Goal: Task Accomplishment & Management: Use online tool/utility

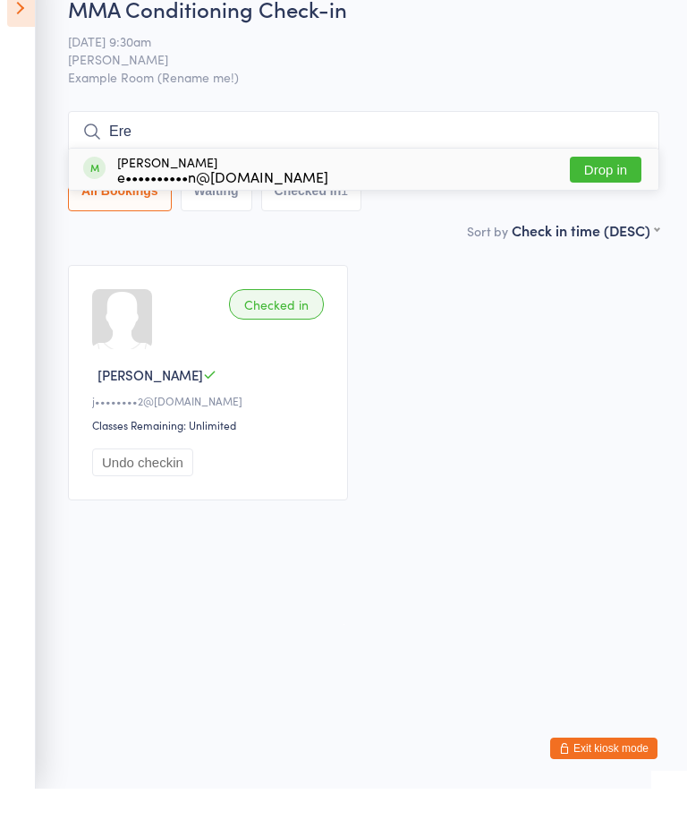
type input "Ere"
click at [608, 188] on button "Drop in" at bounding box center [606, 201] width 72 height 26
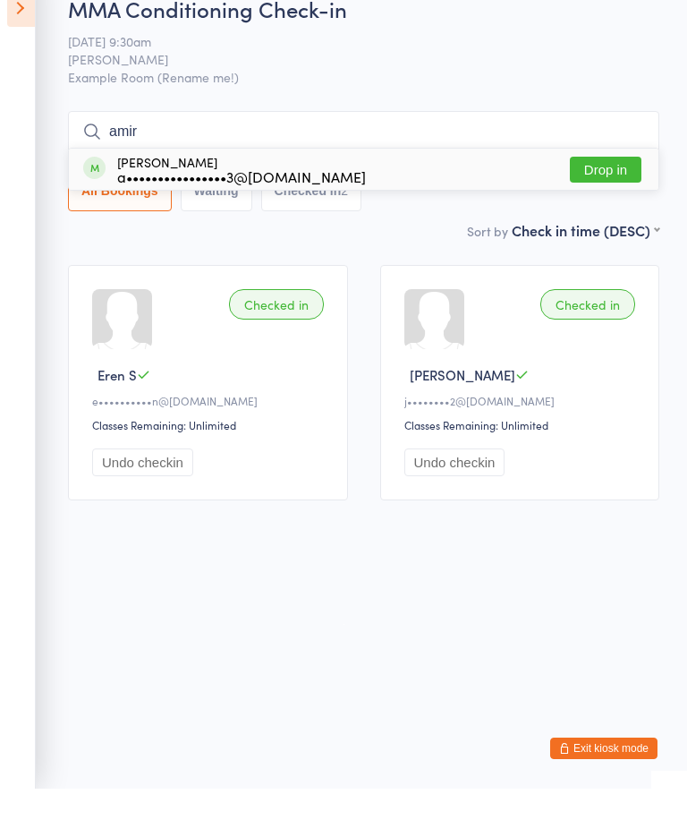
type input "amir"
click at [601, 188] on button "Drop in" at bounding box center [606, 201] width 72 height 26
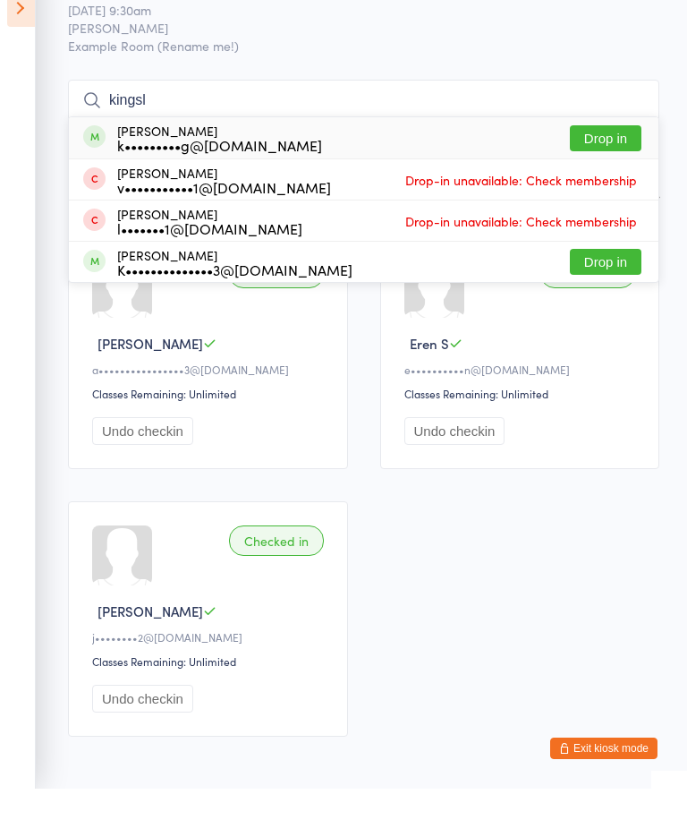
type input "kingsl"
click at [611, 159] on button "Drop in" at bounding box center [606, 170] width 72 height 26
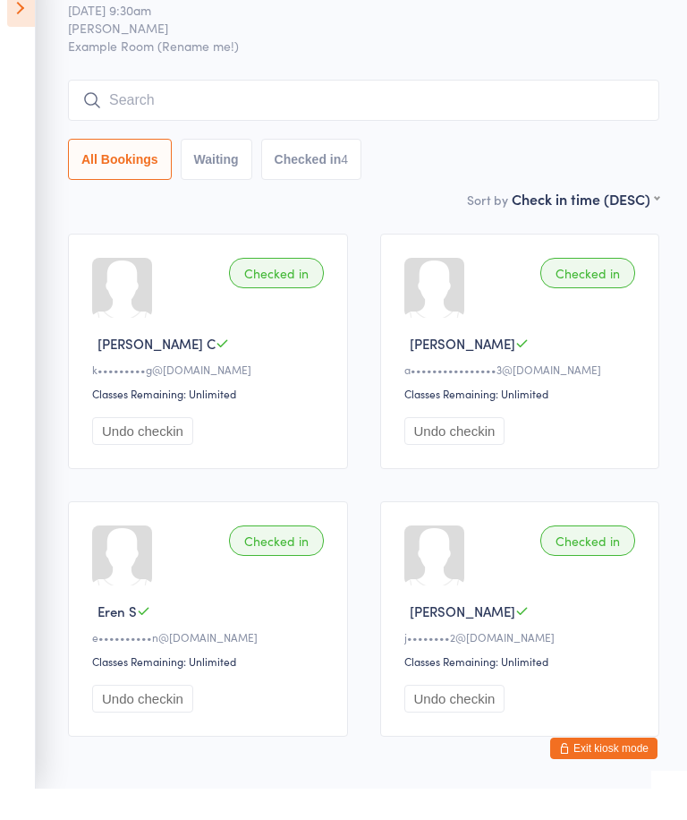
click at [477, 152] on input "search" at bounding box center [363, 131] width 591 height 41
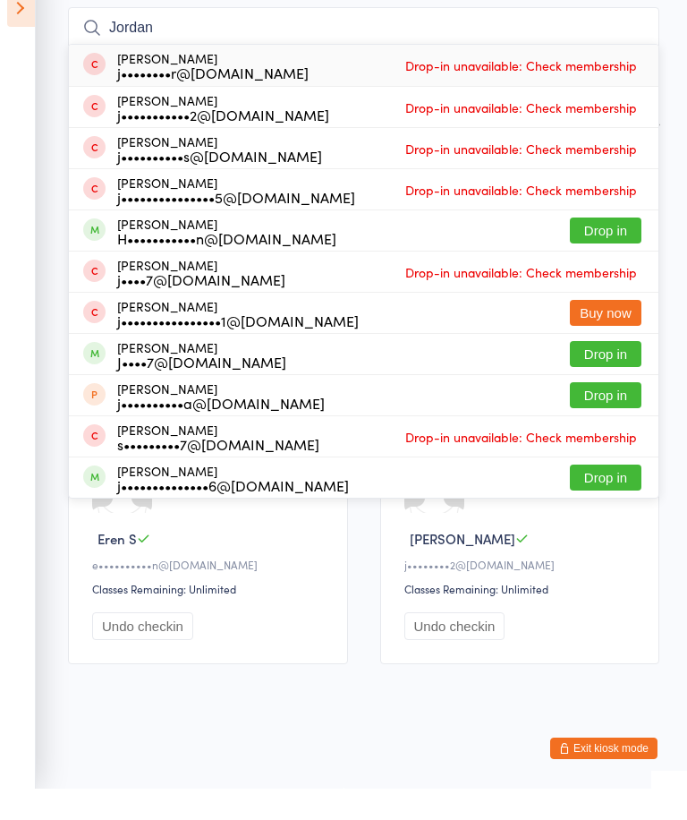
scroll to position [127, 0]
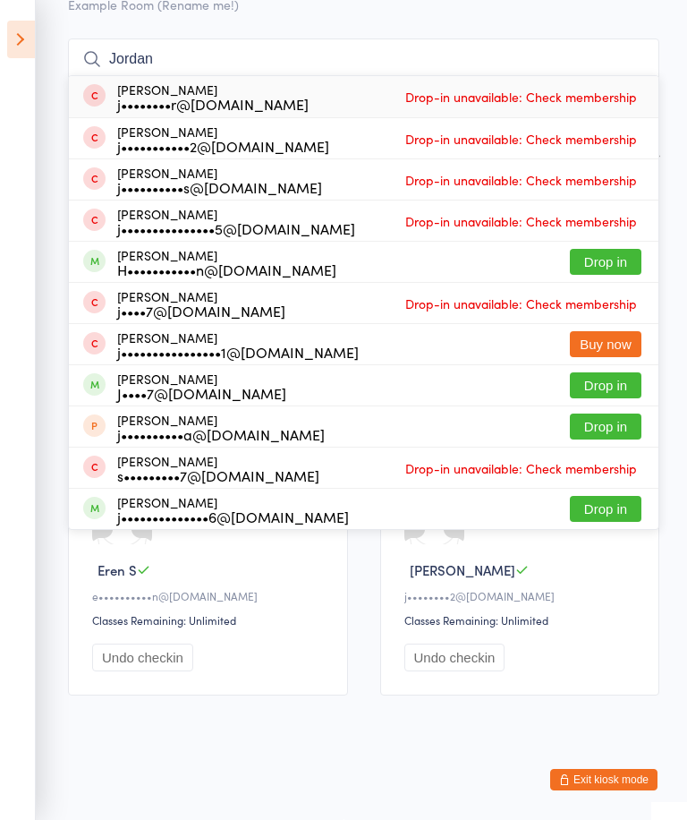
type input "Jordan"
click at [613, 372] on button "Drop in" at bounding box center [606, 385] width 72 height 26
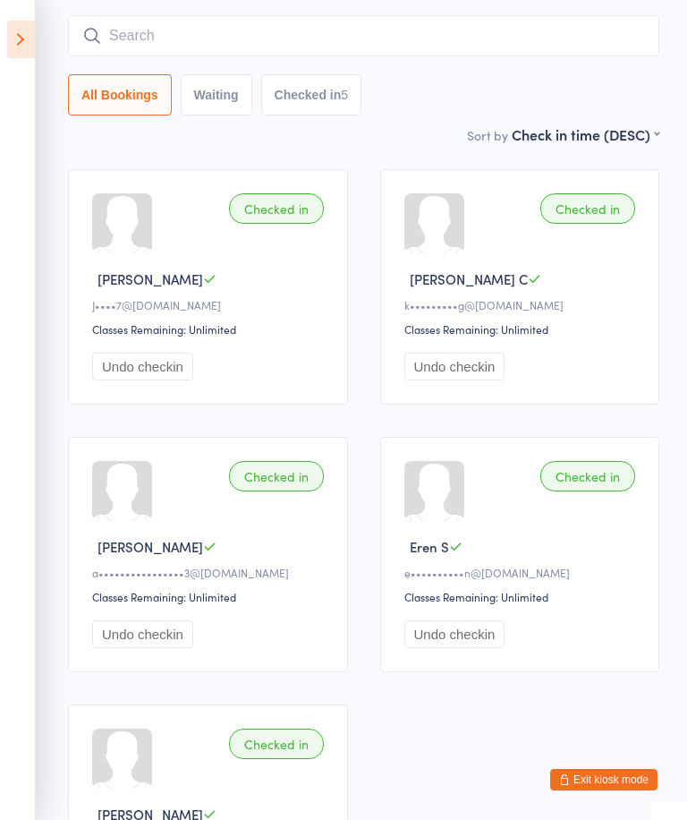
click at [123, 30] on input "search" at bounding box center [363, 35] width 591 height 41
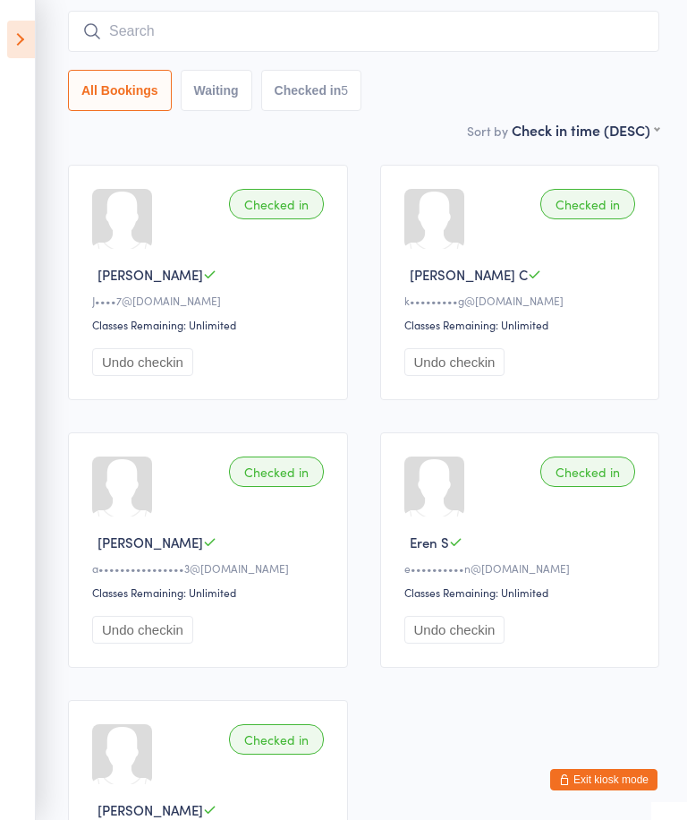
scroll to position [144, 0]
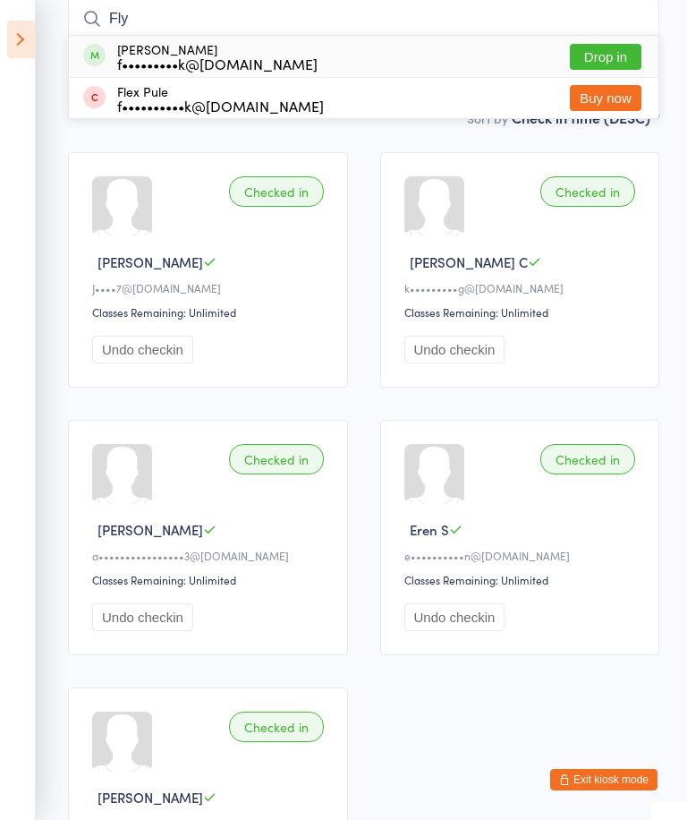
type input "Fly"
click at [600, 38] on div "[PERSON_NAME] f•••••••••k@[DOMAIN_NAME] Drop in" at bounding box center [364, 56] width 590 height 41
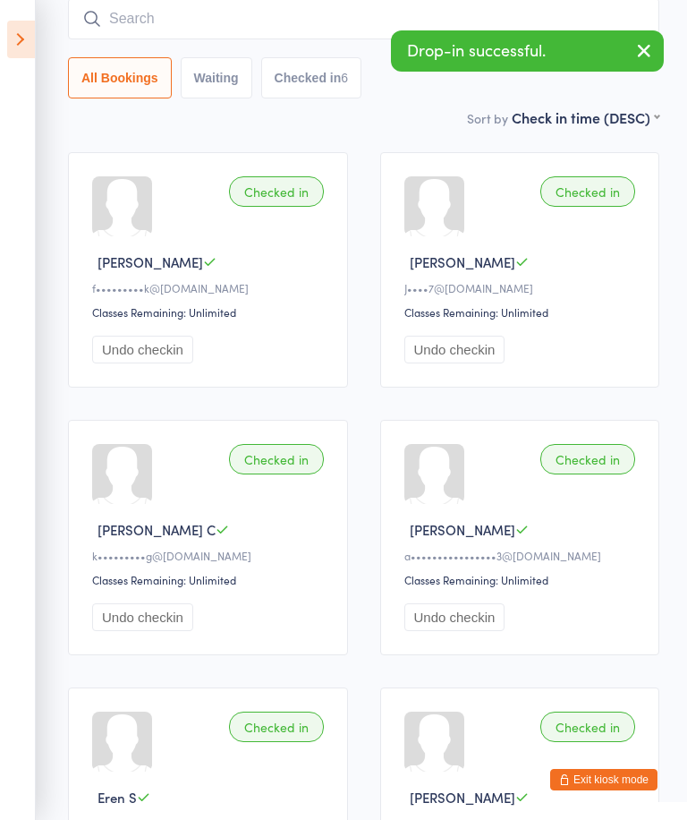
click at [379, 8] on input "search" at bounding box center [363, 18] width 591 height 41
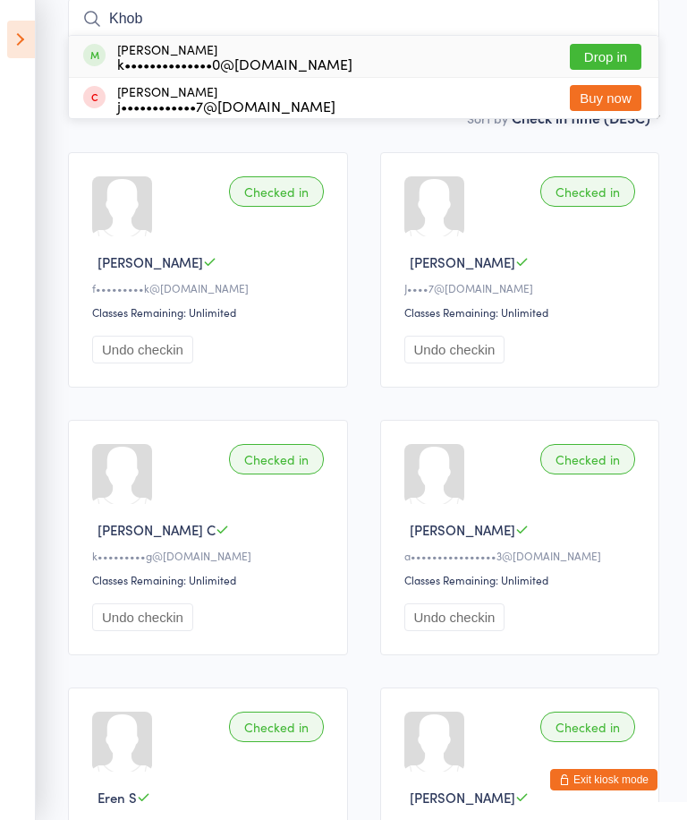
type input "Khob"
click at [604, 52] on button "Drop in" at bounding box center [606, 57] width 72 height 26
click at [611, 47] on button "Drop in" at bounding box center [606, 57] width 72 height 26
click at [599, 49] on button "Drop in" at bounding box center [606, 57] width 72 height 26
click at [498, 13] on input "Khob" at bounding box center [363, 18] width 591 height 41
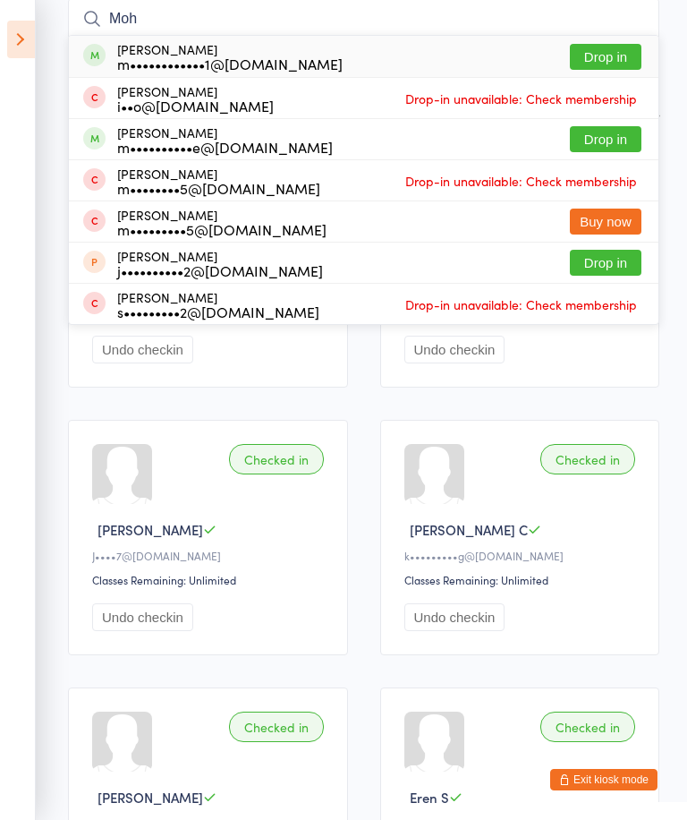
type input "Moh"
click at [636, 55] on button "Drop in" at bounding box center [606, 57] width 72 height 26
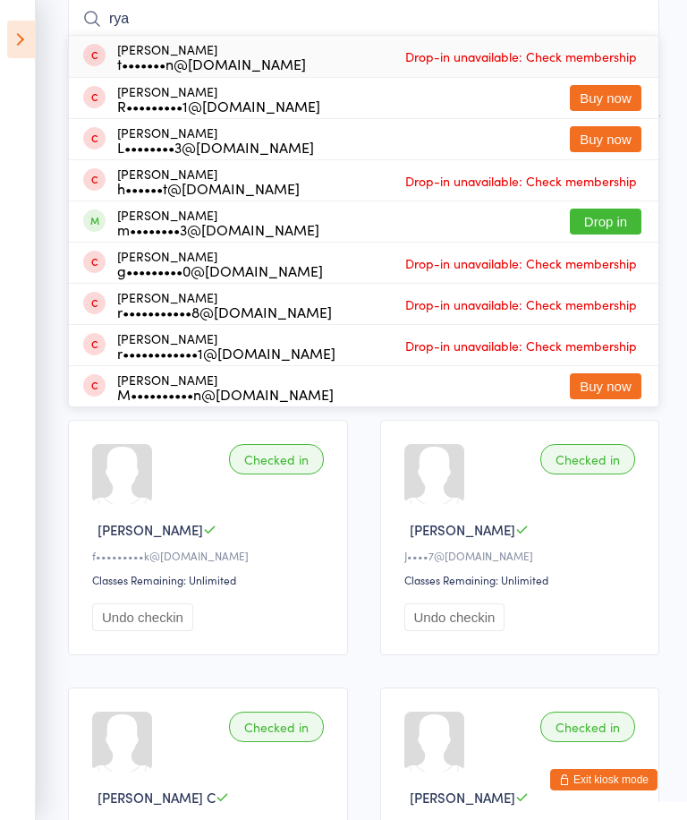
type input "rya"
click at [603, 225] on button "Drop in" at bounding box center [606, 221] width 72 height 26
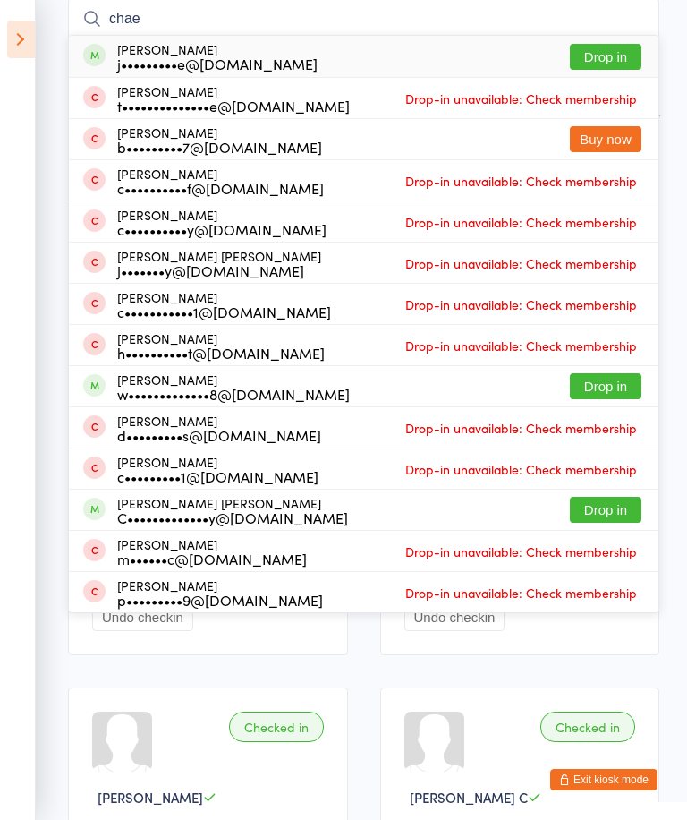
type input "chae"
click at [624, 58] on button "Drop in" at bounding box center [606, 57] width 72 height 26
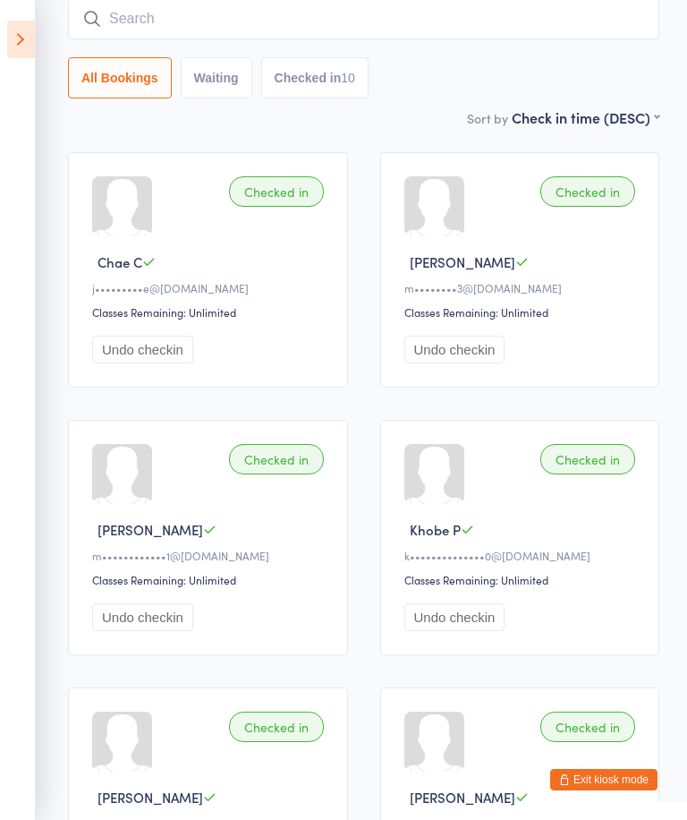
click at [590, 69] on div "All Bookings Waiting Checked in 10" at bounding box center [363, 77] width 591 height 41
click at [597, 39] on input "search" at bounding box center [363, 18] width 591 height 41
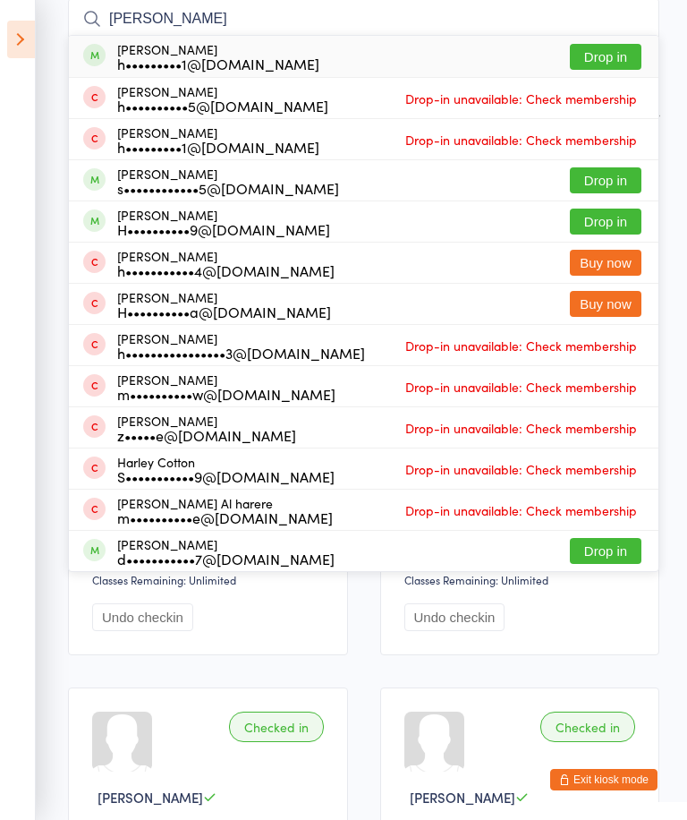
type input "[PERSON_NAME]"
click at [614, 186] on button "Drop in" at bounding box center [606, 180] width 72 height 26
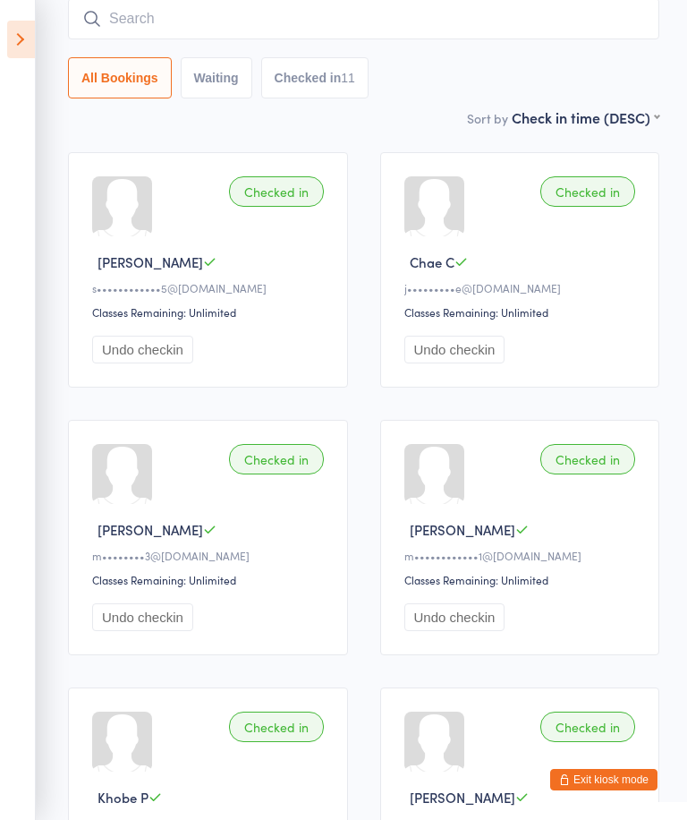
click at [536, 5] on input "search" at bounding box center [363, 18] width 591 height 41
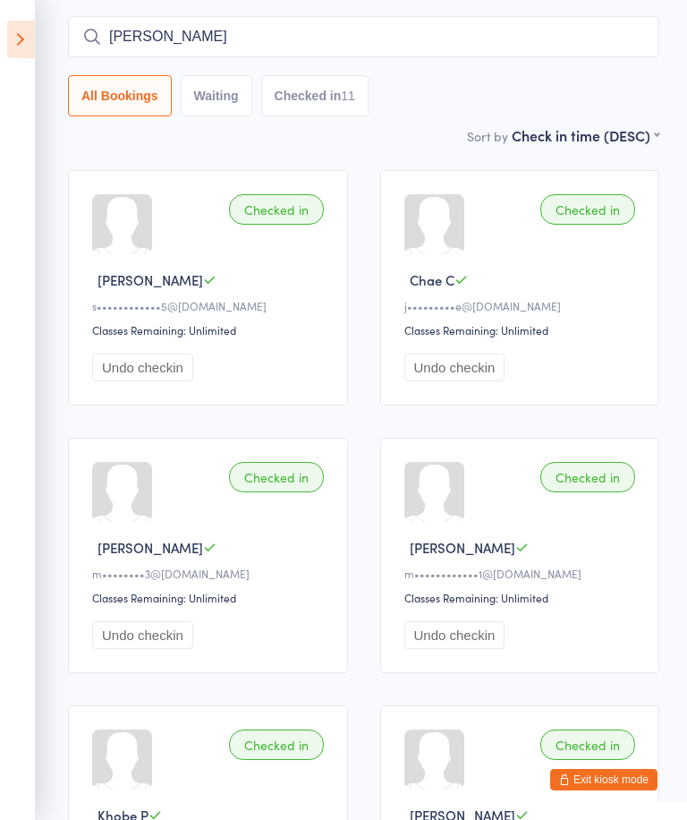
scroll to position [0, 0]
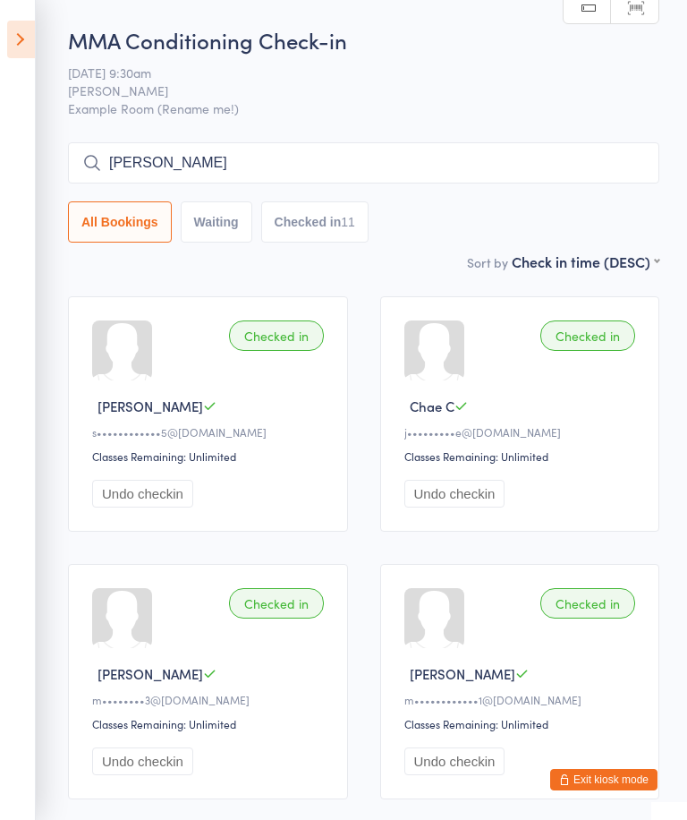
click at [547, 162] on input "[PERSON_NAME]" at bounding box center [363, 162] width 591 height 41
type input "H"
click at [566, 157] on input "[PERSON_NAME]" at bounding box center [363, 162] width 591 height 41
type input "B"
click at [221, 215] on button "Waiting" at bounding box center [217, 221] width 72 height 41
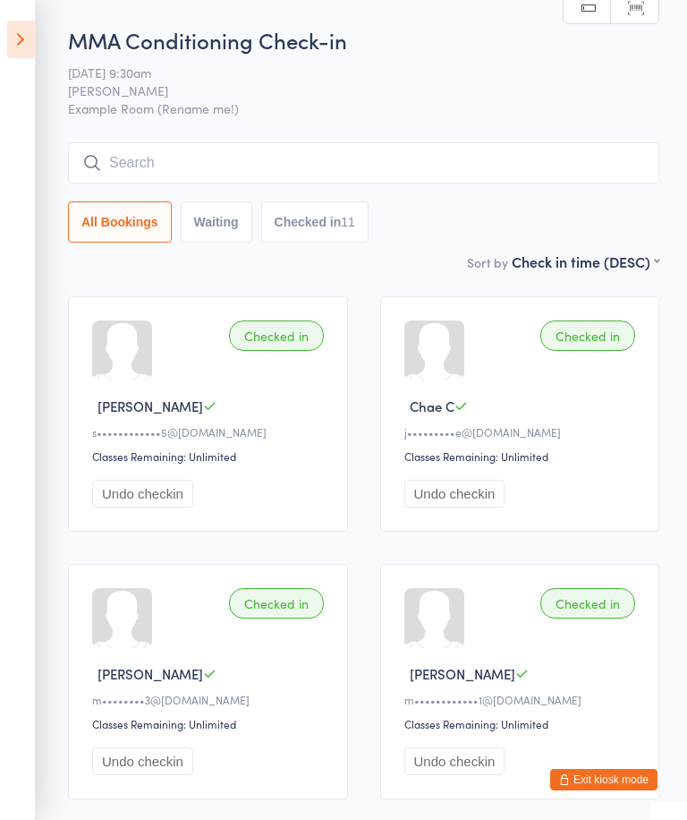
click at [208, 225] on button "Waiting" at bounding box center [217, 221] width 72 height 41
click at [559, 149] on input "search" at bounding box center [363, 162] width 591 height 41
click at [476, 172] on input "[PERSON_NAME]" at bounding box center [363, 162] width 591 height 41
type input "J"
click at [486, 158] on input "search" at bounding box center [363, 162] width 591 height 41
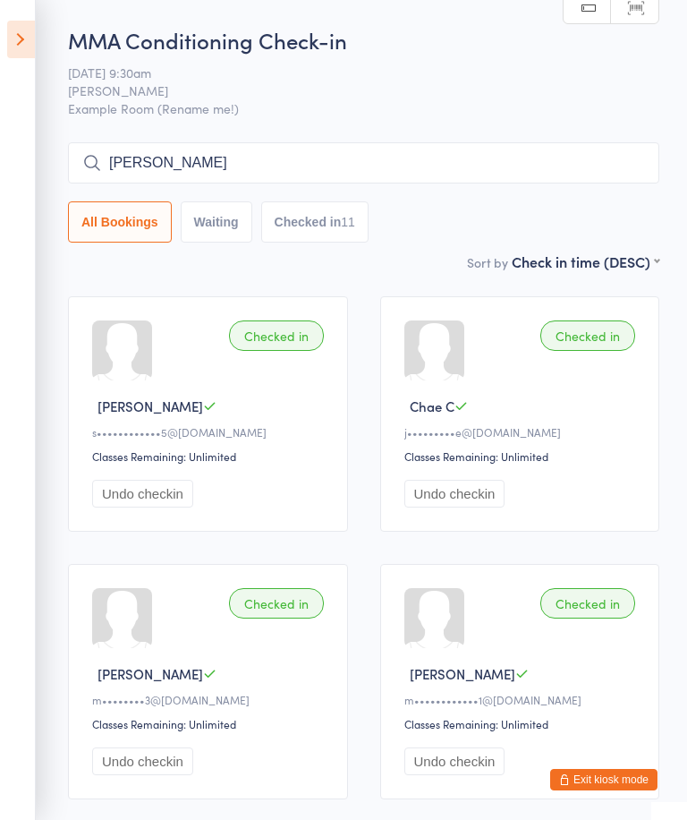
click at [376, 170] on input "[PERSON_NAME]" at bounding box center [363, 162] width 591 height 41
type input "J"
click at [211, 146] on input "Braydon s" at bounding box center [363, 162] width 591 height 41
click at [198, 165] on input "Braydon s" at bounding box center [363, 162] width 591 height 41
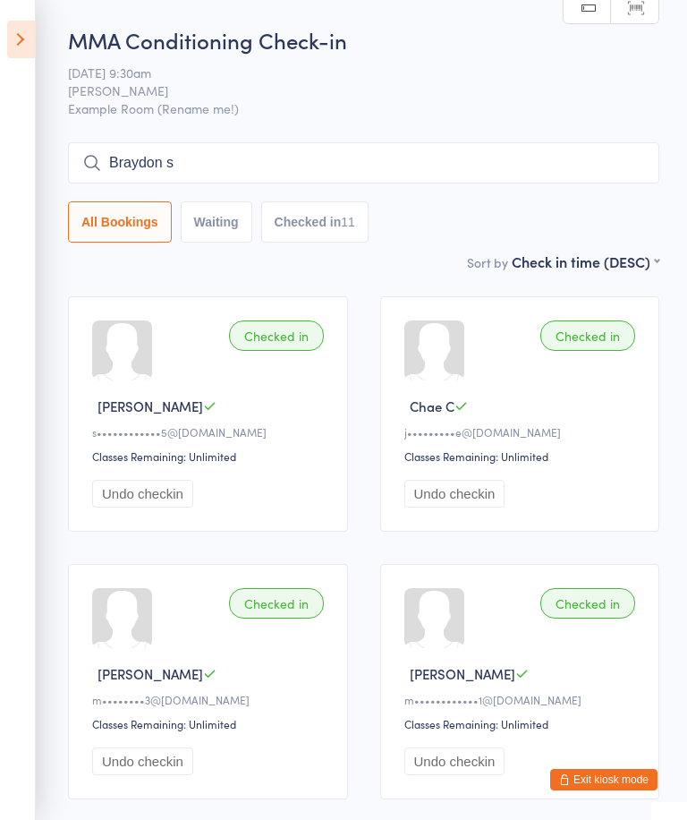
click at [191, 150] on input "Braydon s" at bounding box center [363, 162] width 591 height 41
type input "B"
click at [184, 157] on input "[PERSON_NAME]" at bounding box center [363, 162] width 591 height 41
click at [29, 31] on icon at bounding box center [21, 40] width 28 height 38
click at [18, 31] on icon at bounding box center [21, 40] width 28 height 38
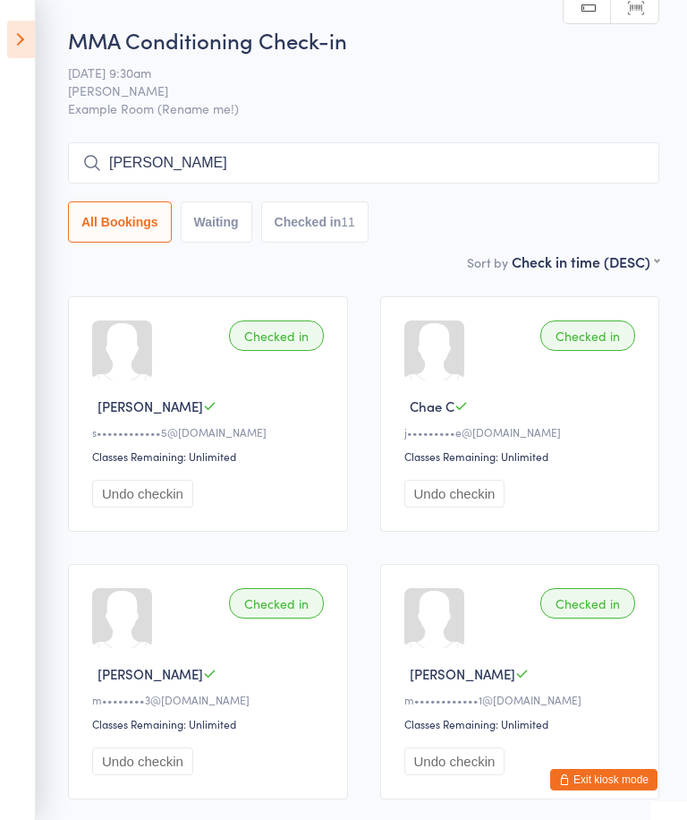
click at [175, 150] on input "[PERSON_NAME]" at bounding box center [363, 162] width 591 height 41
click at [210, 157] on input "[PERSON_NAME]" at bounding box center [363, 162] width 591 height 41
type input "P"
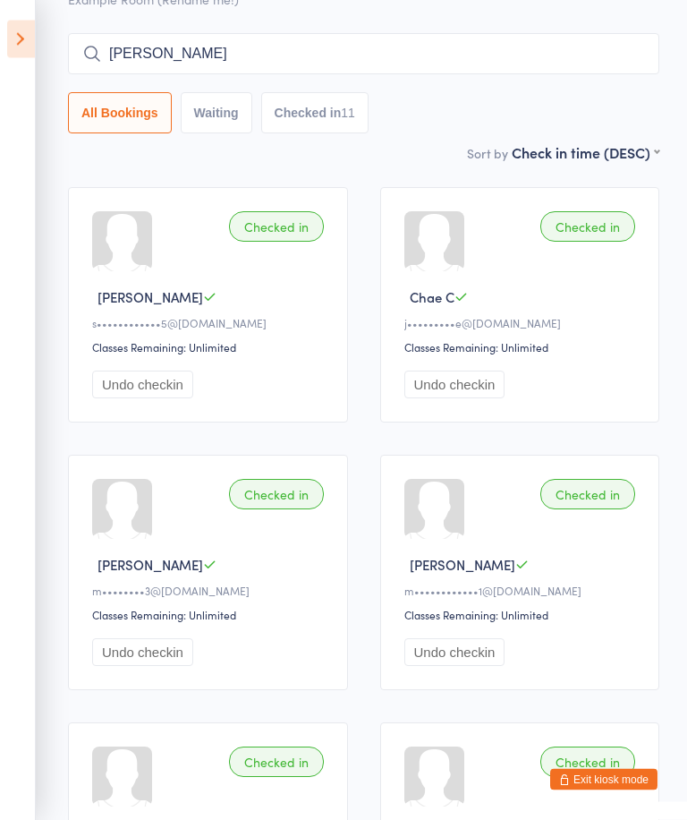
scroll to position [89, 0]
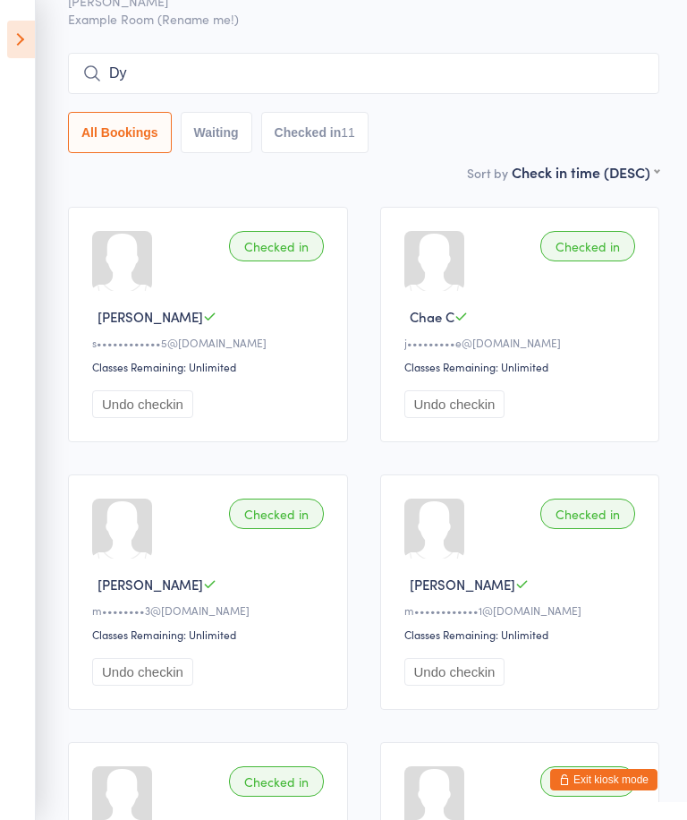
type input "D"
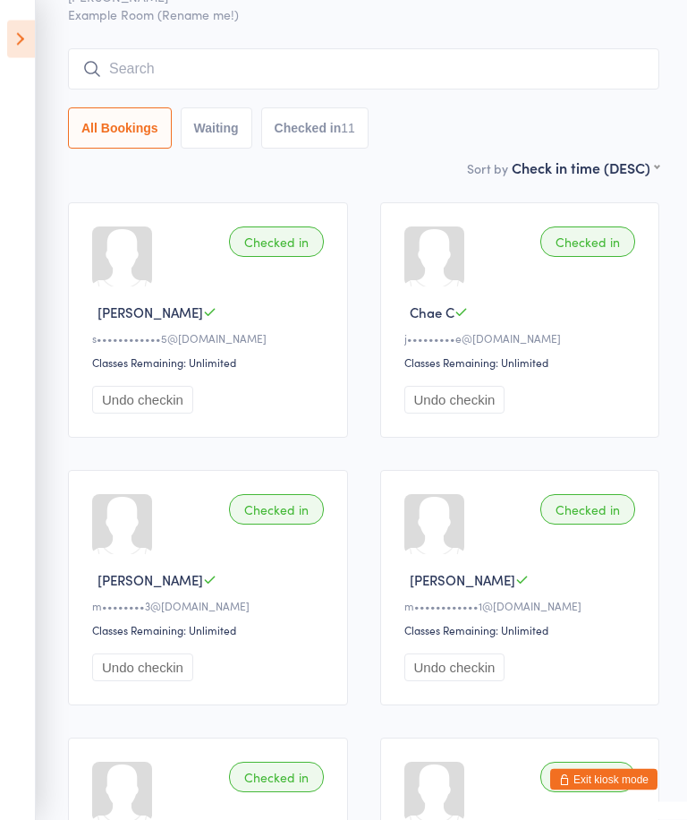
scroll to position [94, 0]
click at [23, 35] on icon at bounding box center [21, 40] width 28 height 38
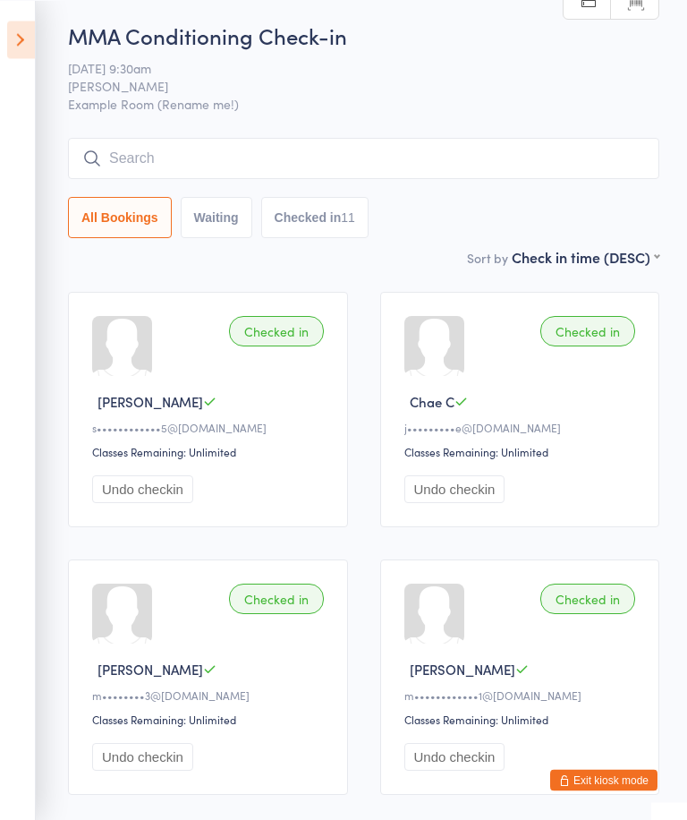
scroll to position [0, 0]
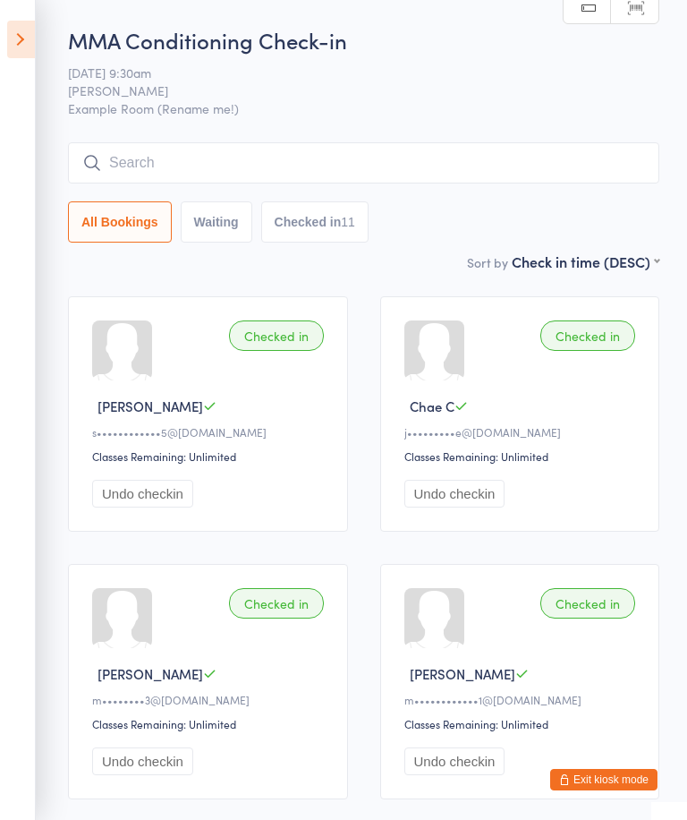
click at [146, 167] on input "search" at bounding box center [363, 162] width 591 height 41
click at [327, 232] on button "Checked in 11" at bounding box center [314, 221] width 107 height 41
click at [134, 229] on button "All Bookings" at bounding box center [120, 221] width 104 height 41
click at [127, 233] on button "All Bookings" at bounding box center [120, 221] width 104 height 41
click at [134, 238] on button "All Bookings" at bounding box center [120, 221] width 104 height 41
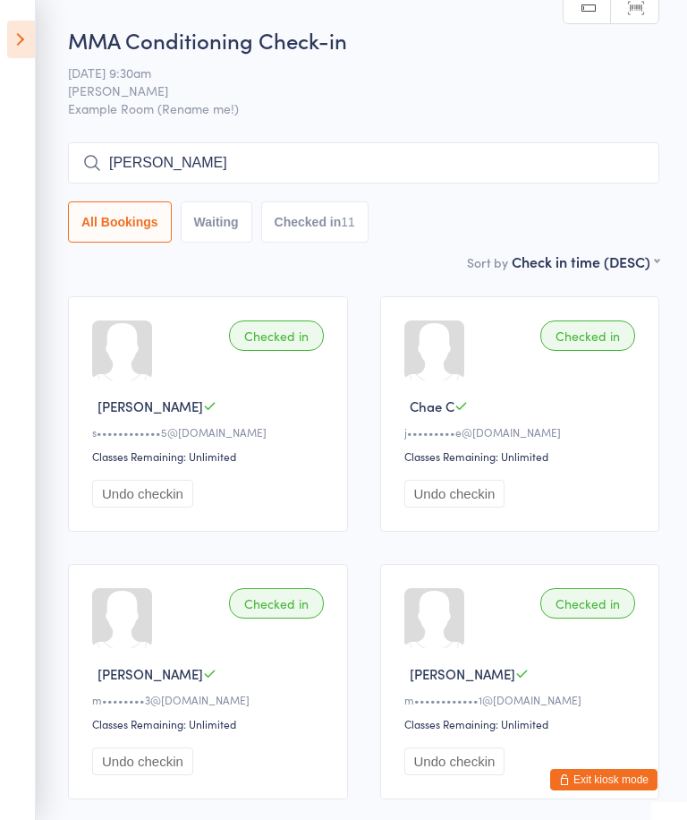
click at [214, 168] on input "[PERSON_NAME]" at bounding box center [363, 162] width 591 height 41
type input "D"
type input "Y"
type input "[PERSON_NAME]"
